Goal: Register for event/course

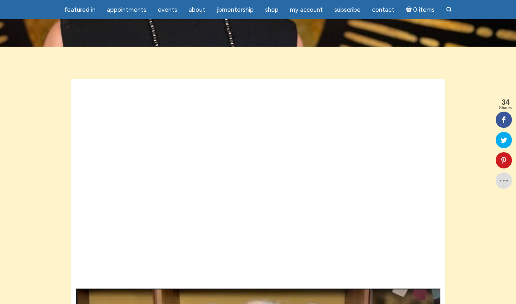
scroll to position [172, 0]
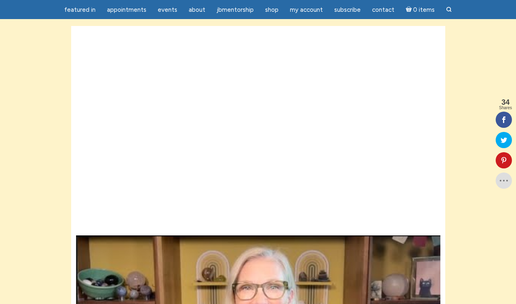
scroll to position [220, 0]
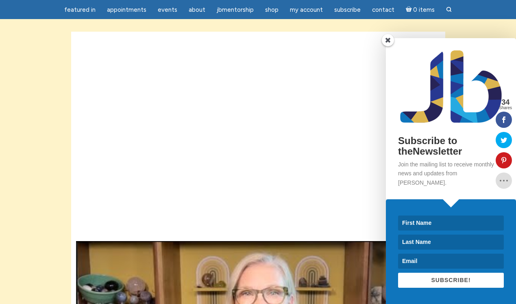
click at [388, 46] on span at bounding box center [387, 40] width 12 height 12
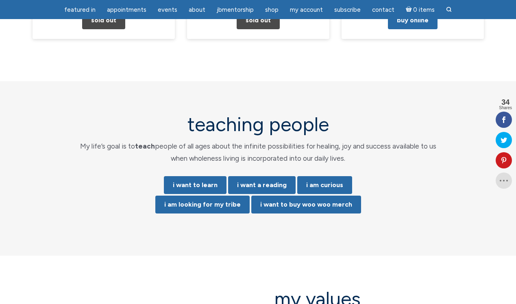
scroll to position [1171, 0]
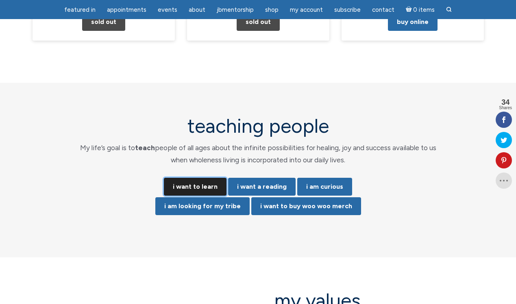
click at [197, 178] on link "i want to learn" at bounding box center [195, 187] width 63 height 18
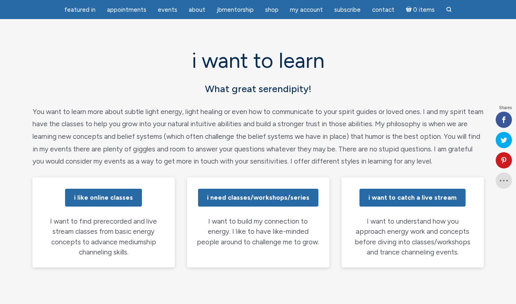
scroll to position [63, 0]
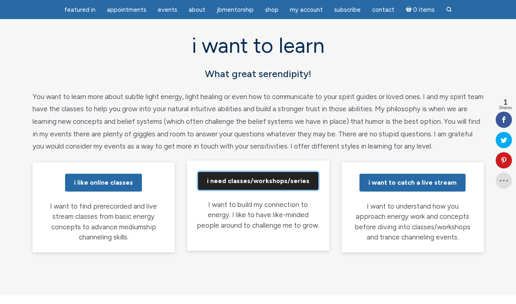
click at [279, 185] on link "i need classes/workshops/series" at bounding box center [258, 181] width 120 height 18
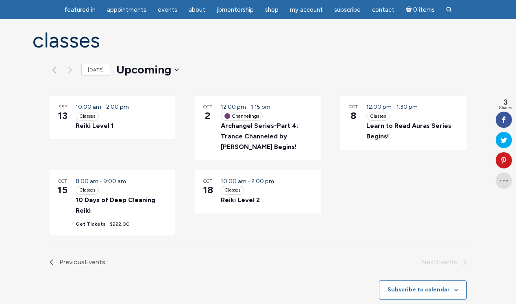
scroll to position [75, 0]
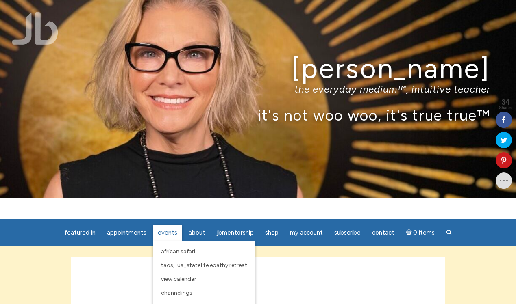
scroll to position [33, 0]
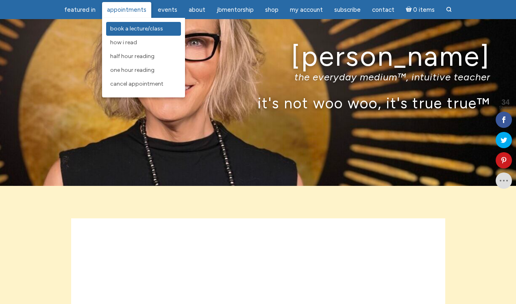
click at [128, 29] on span "Book a Lecture/Class" at bounding box center [136, 28] width 53 height 7
